Goal: Task Accomplishment & Management: Manage account settings

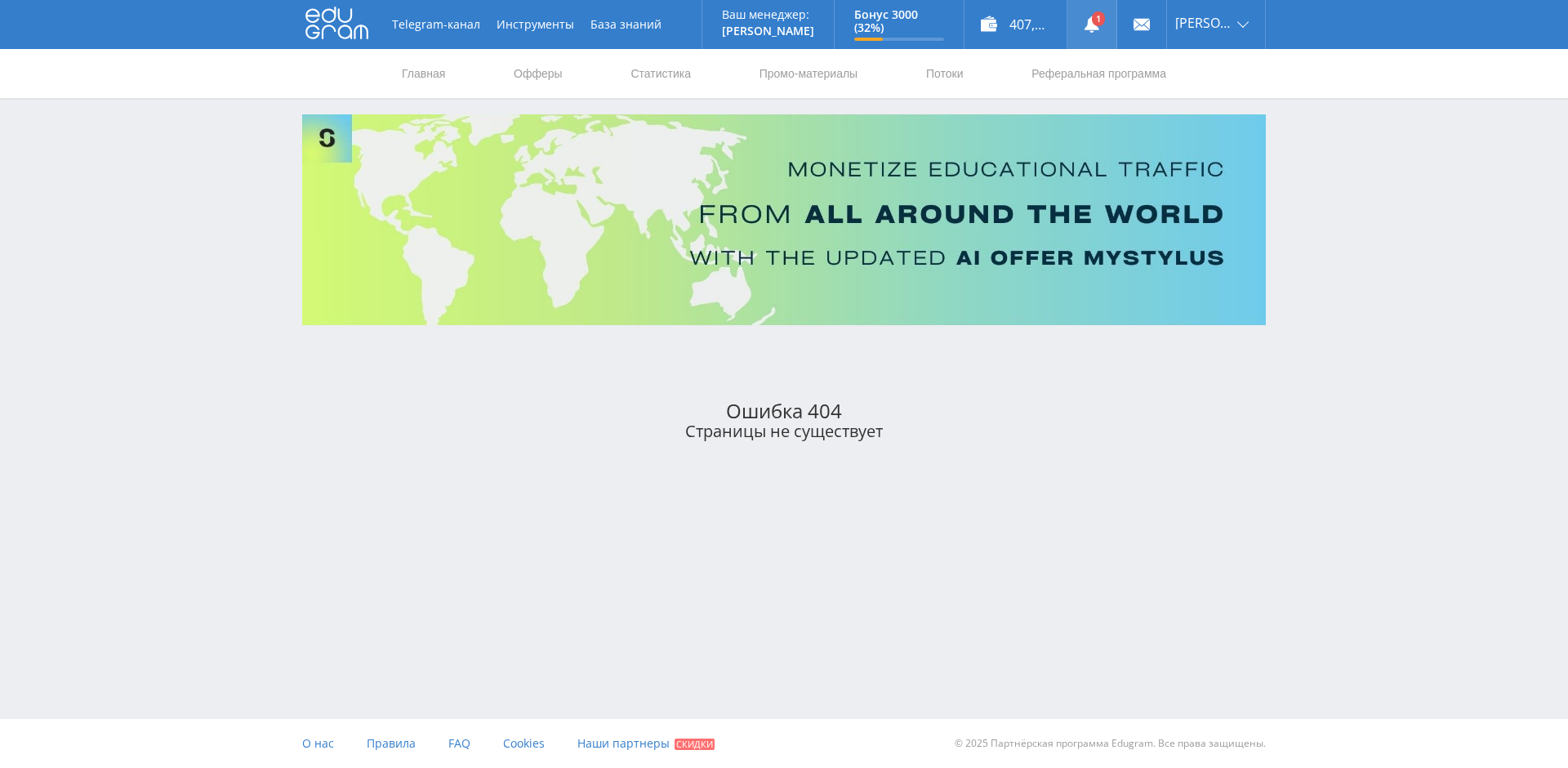
click at [1096, 25] on link at bounding box center [1092, 24] width 49 height 49
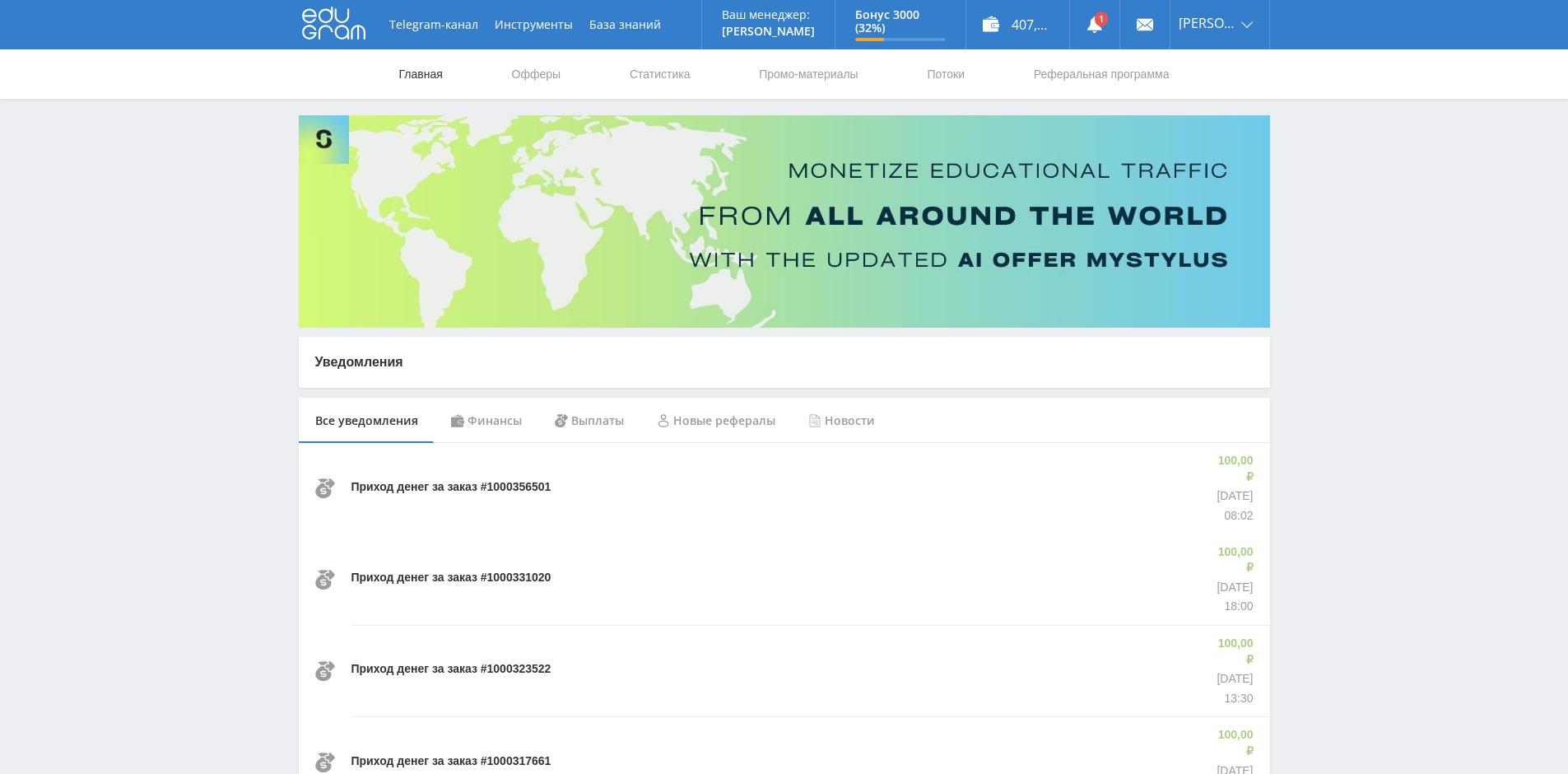
click at [425, 70] on link "Главная" at bounding box center [421, 74] width 47 height 49
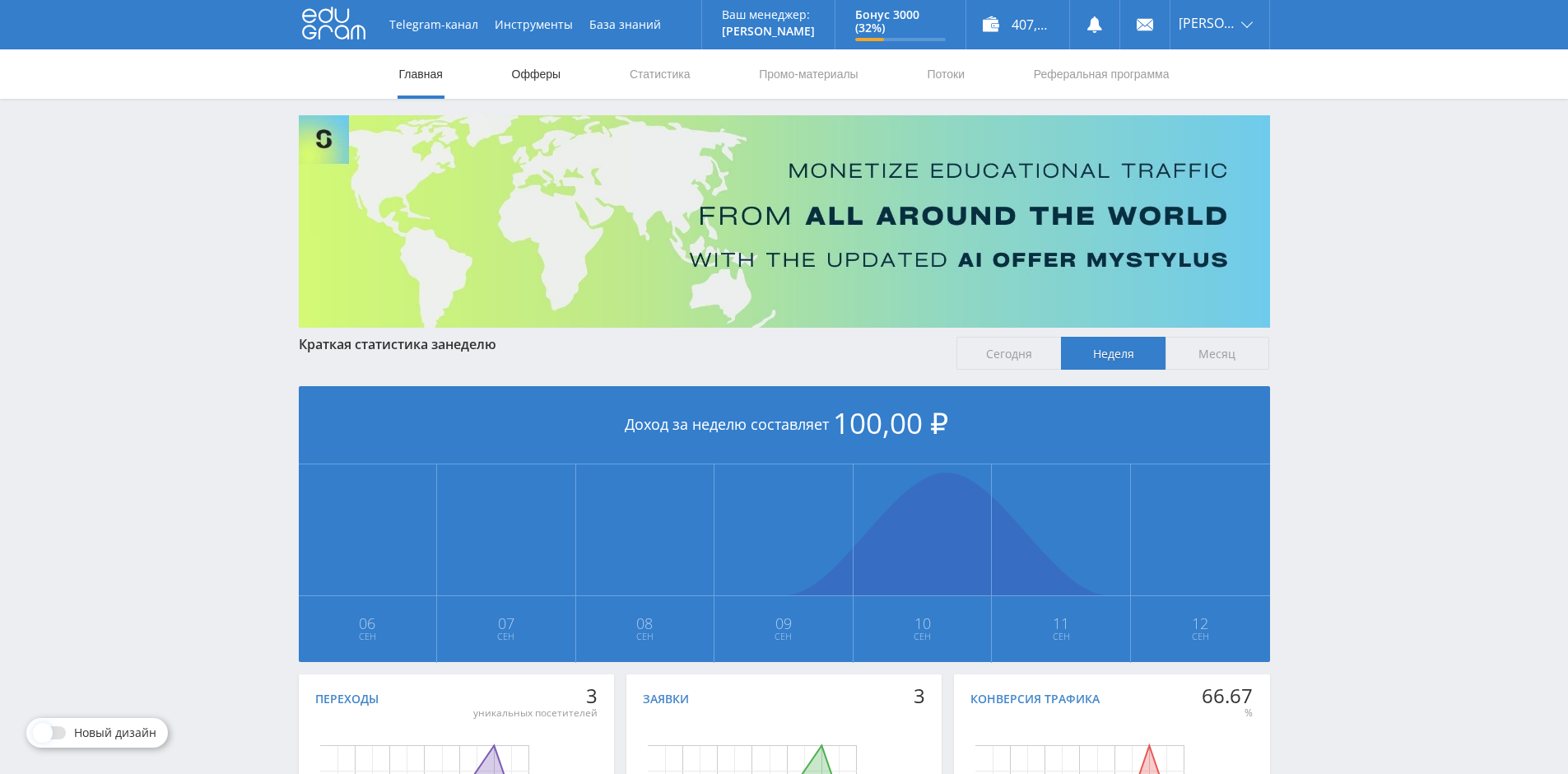
click at [537, 73] on link "Офферы" at bounding box center [537, 74] width 53 height 49
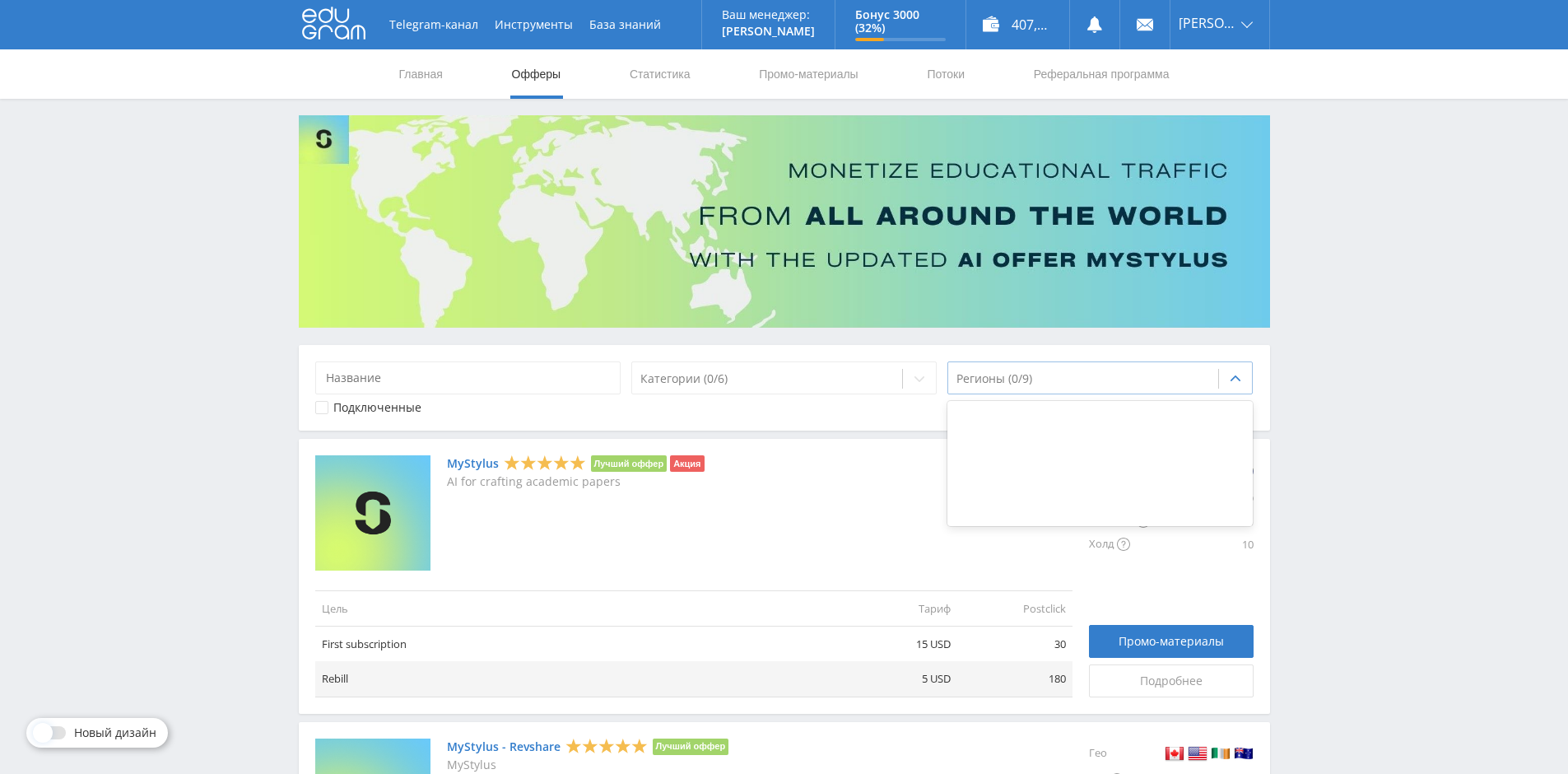
click at [1028, 380] on div at bounding box center [1083, 378] width 254 height 16
type input "h"
type input "россия"
click at [812, 406] on div "Подключенные" at bounding box center [784, 408] width 938 height 13
click at [328, 23] on use at bounding box center [333, 24] width 63 height 32
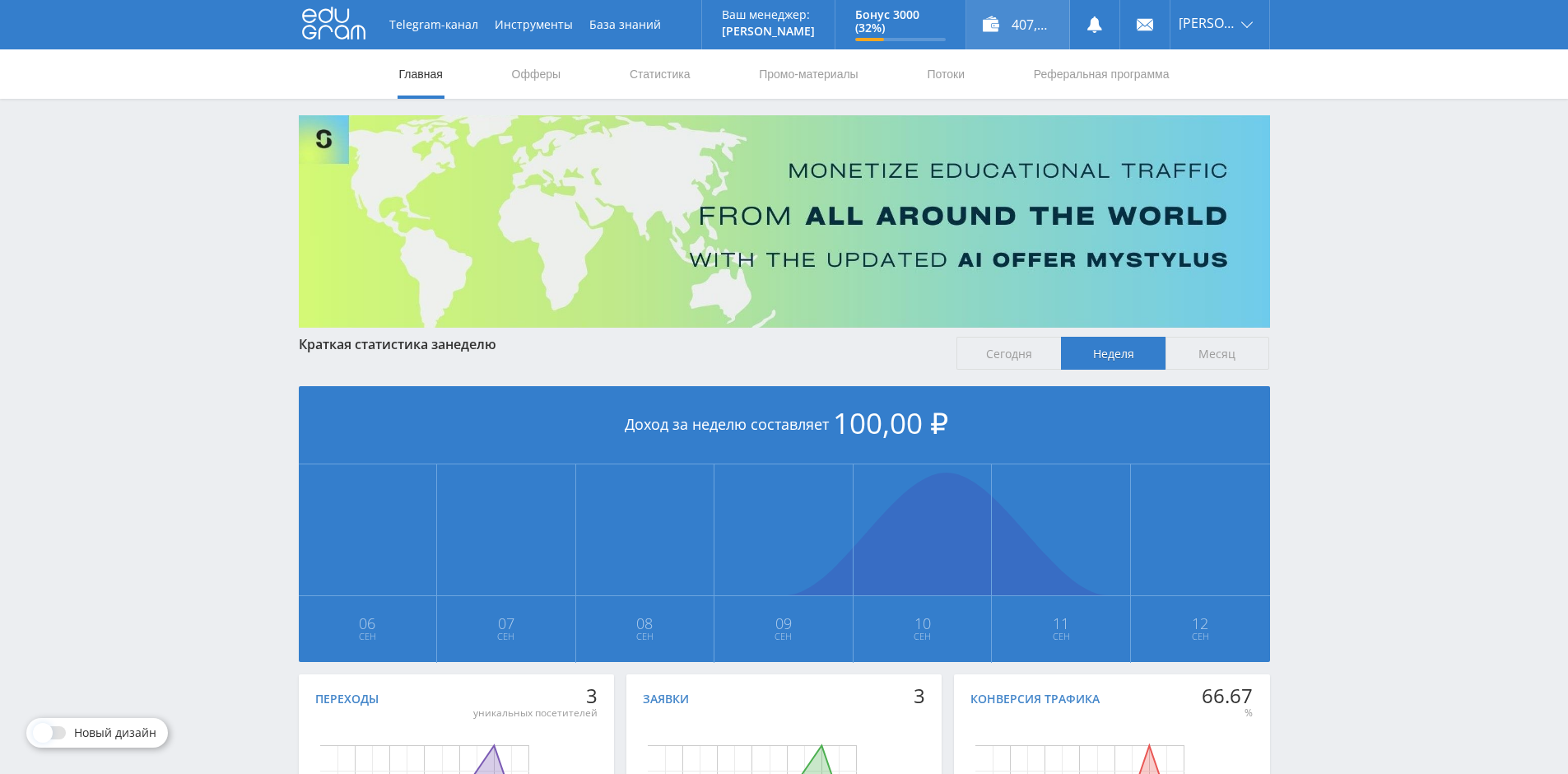
click at [1004, 19] on div "407,00 ₽" at bounding box center [1018, 25] width 103 height 49
click at [1027, 17] on div "407,00 ₽" at bounding box center [1018, 25] width 103 height 49
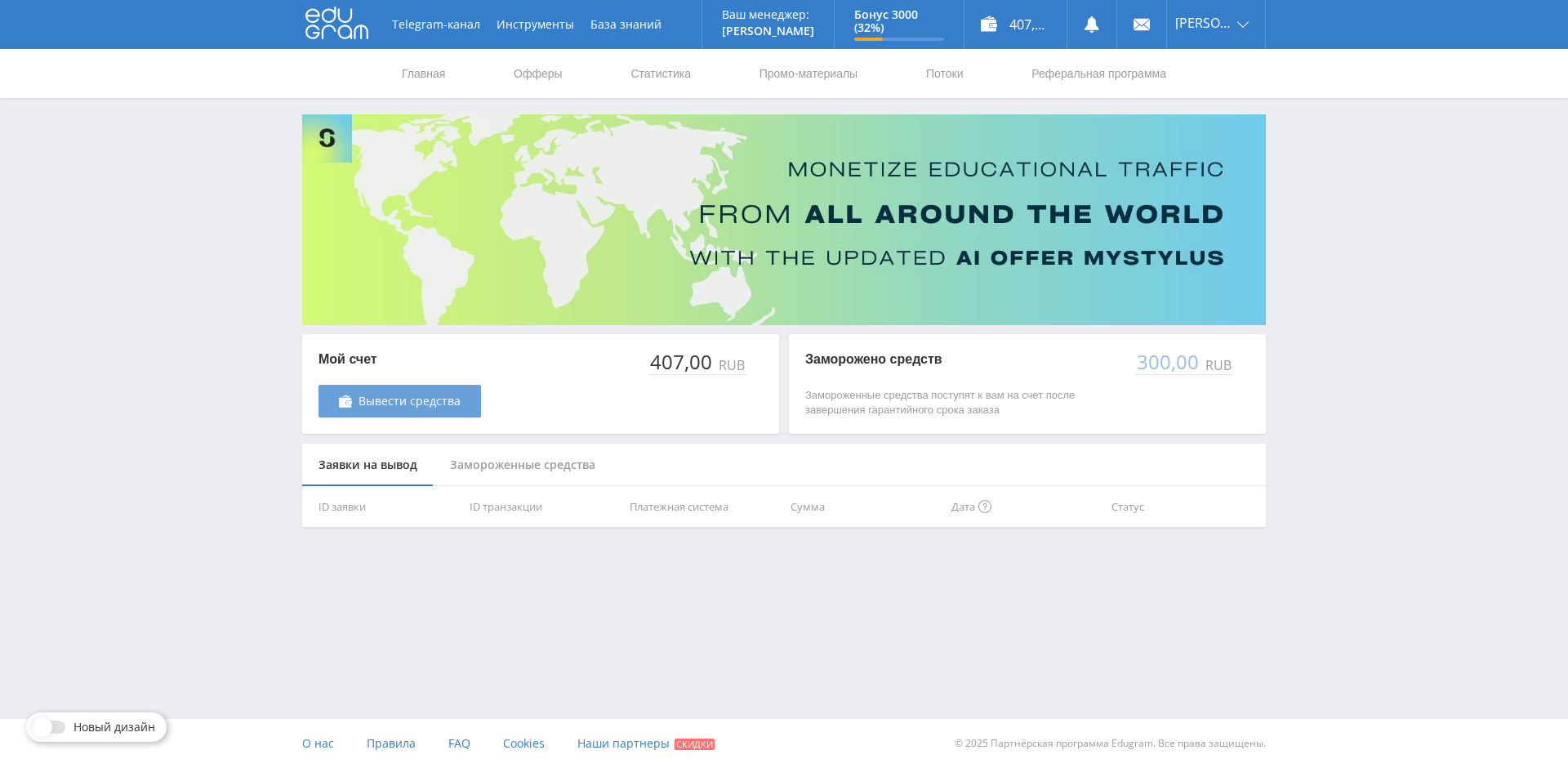
click at [348, 402] on icon at bounding box center [349, 402] width 6 height 3
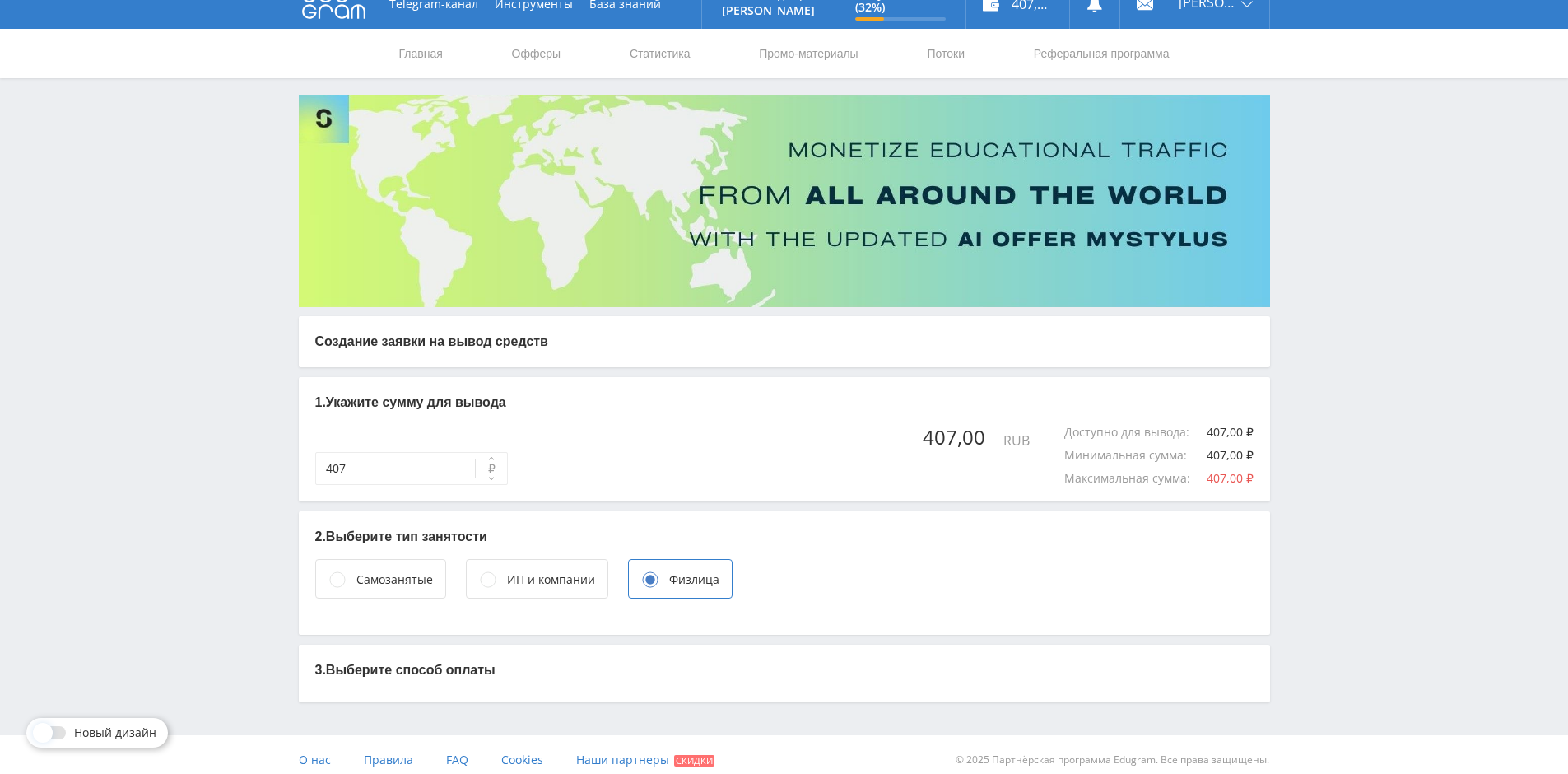
scroll to position [31, 0]
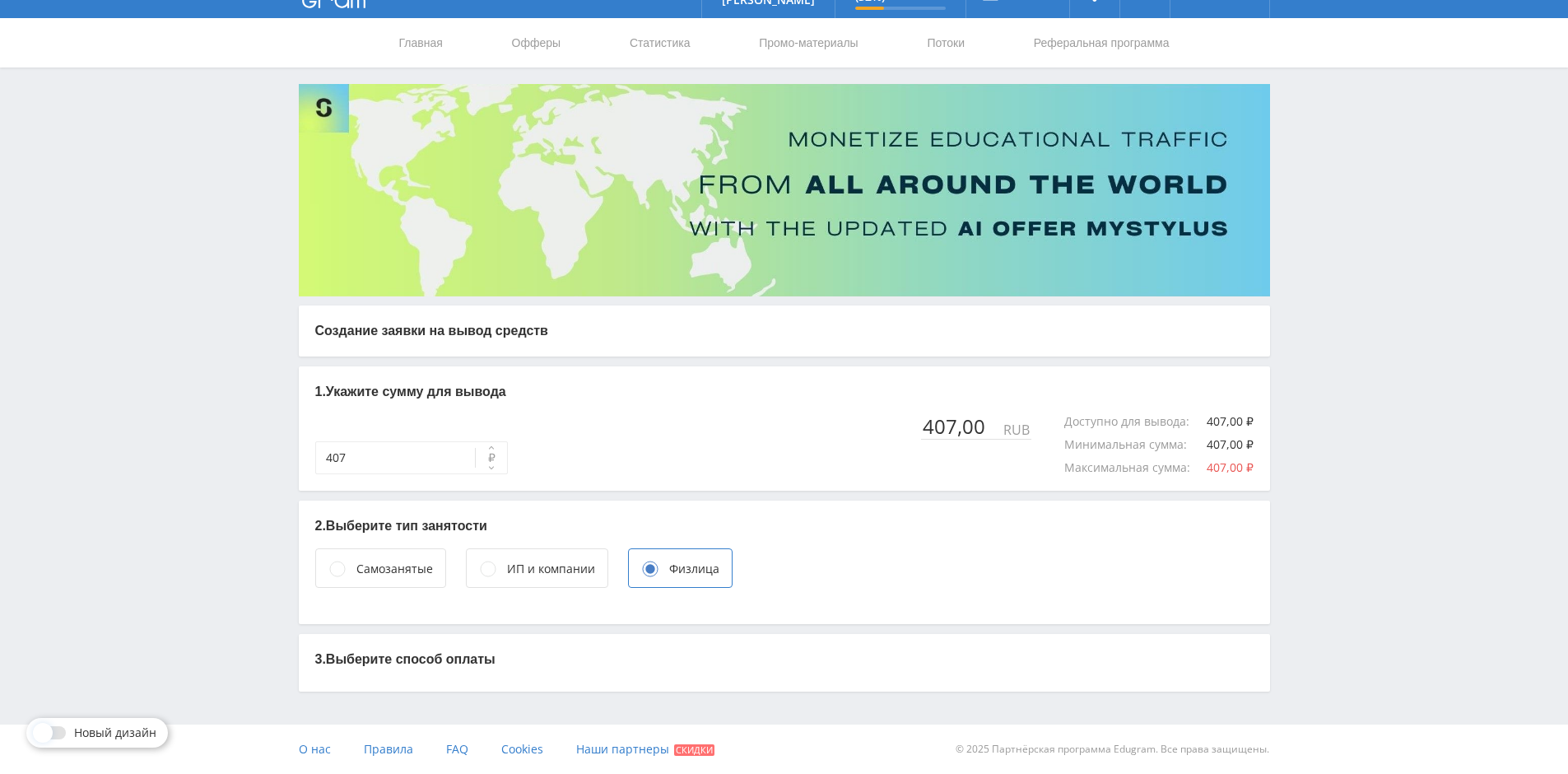
click at [367, 665] on p "3. Выберите способ оплаты" at bounding box center [784, 659] width 938 height 18
click at [363, 565] on div "Самозанятые" at bounding box center [395, 568] width 76 height 18
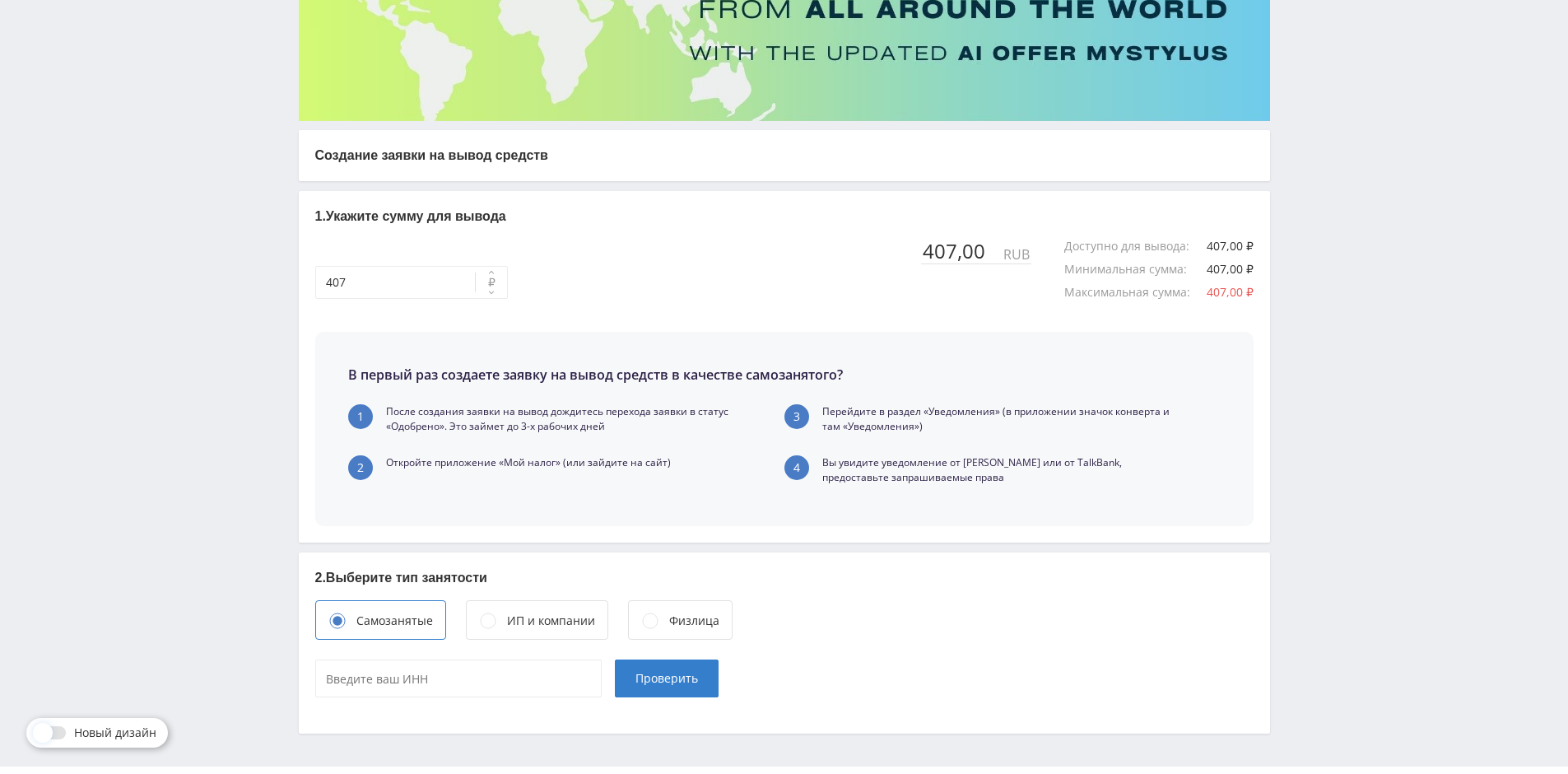
scroll to position [248, 0]
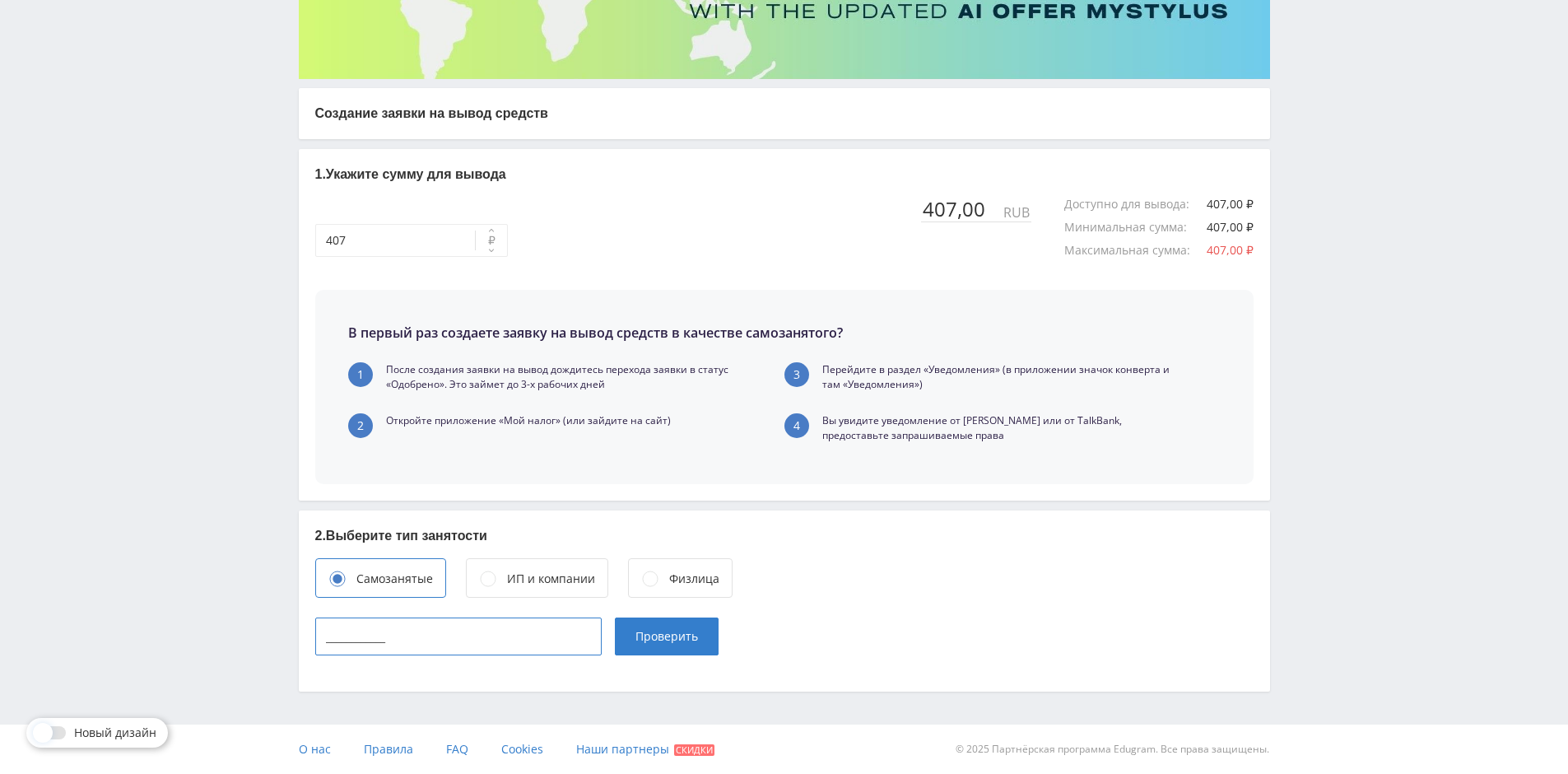
click at [383, 646] on input "____________" at bounding box center [458, 636] width 286 height 38
type input "502711640686"
click at [675, 620] on button "Проверить" at bounding box center [666, 636] width 104 height 38
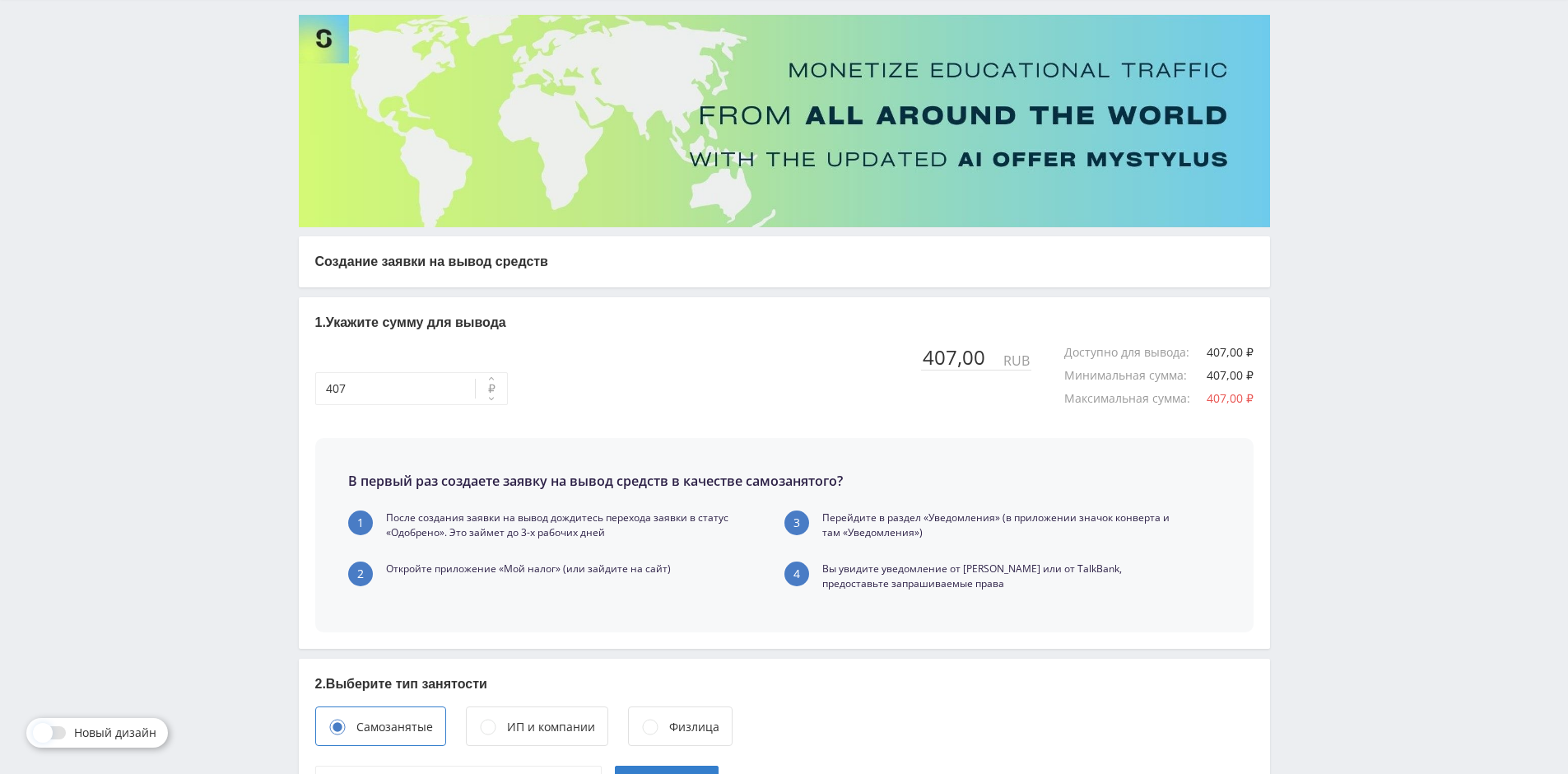
scroll to position [268, 0]
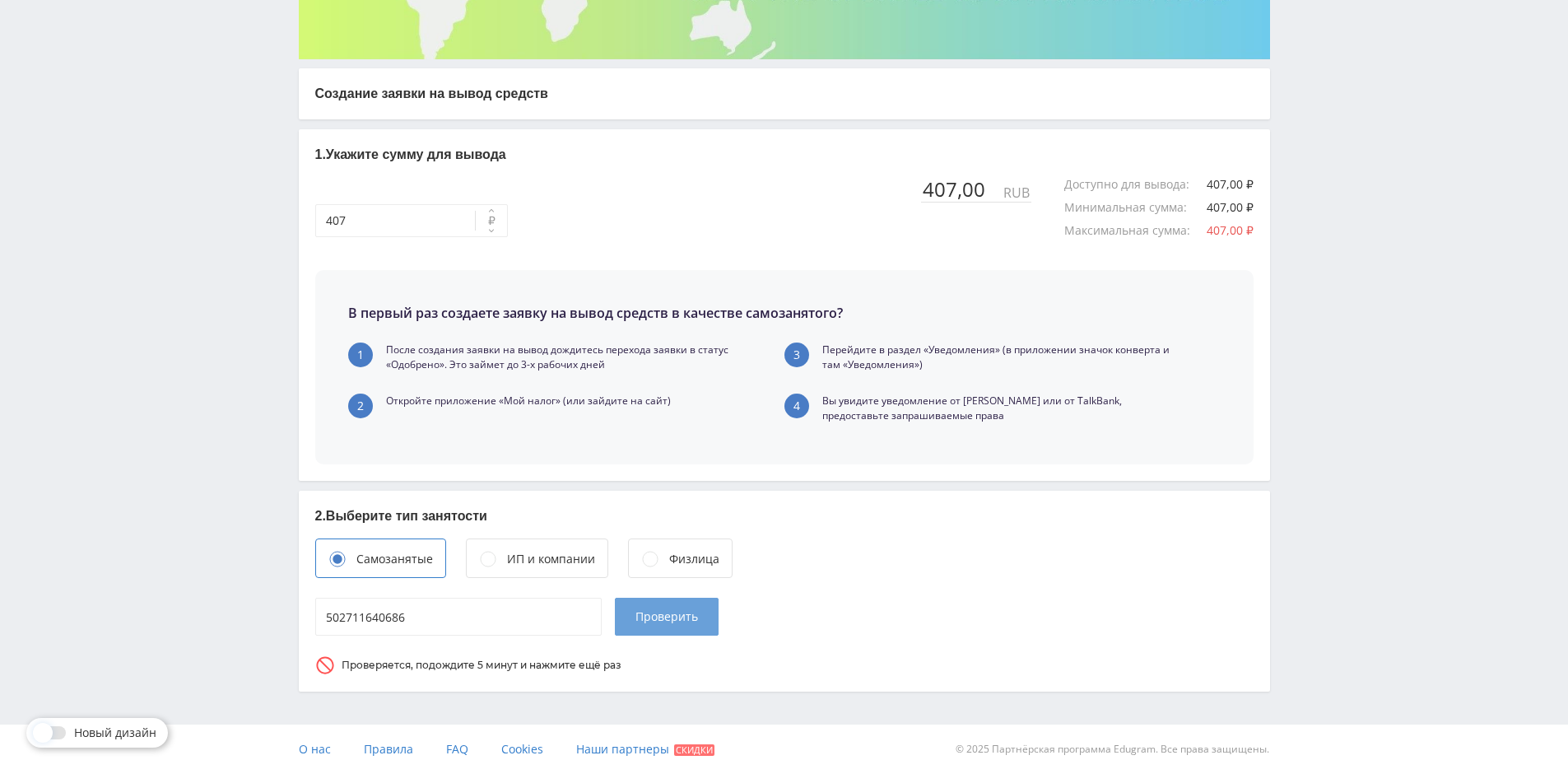
click at [653, 611] on span "Проверить" at bounding box center [666, 616] width 62 height 13
